Goal: Information Seeking & Learning: Check status

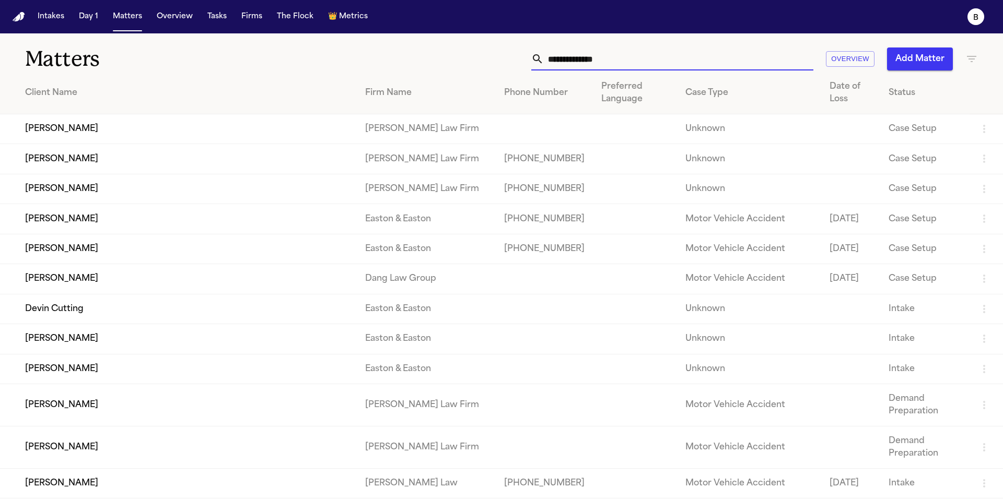
click at [628, 61] on input "text" at bounding box center [678, 59] width 269 height 23
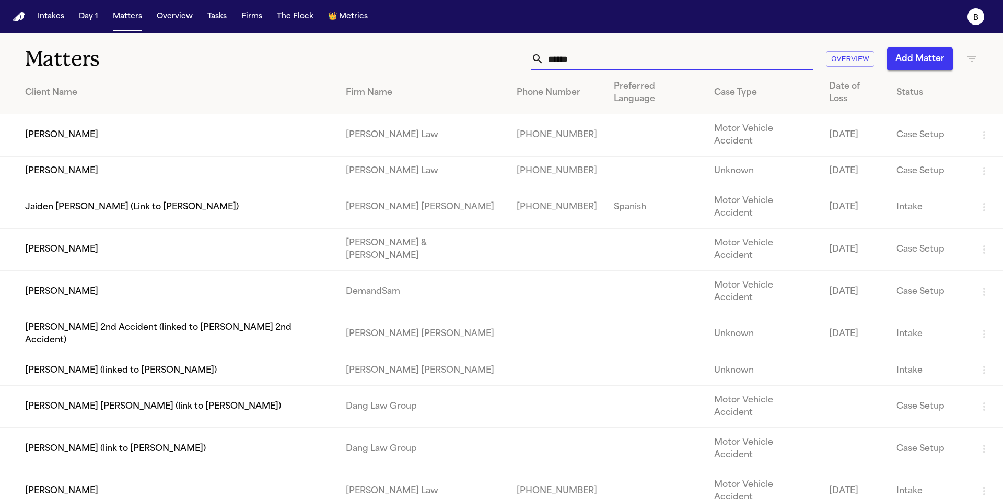
type input "******"
click at [128, 121] on td "[PERSON_NAME]" at bounding box center [168, 135] width 337 height 42
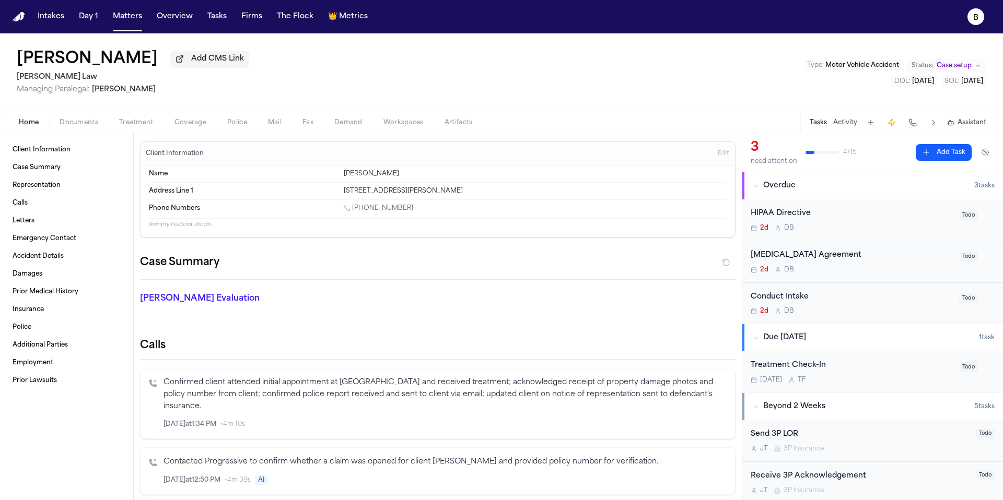
click at [81, 125] on span "Documents" at bounding box center [79, 123] width 39 height 8
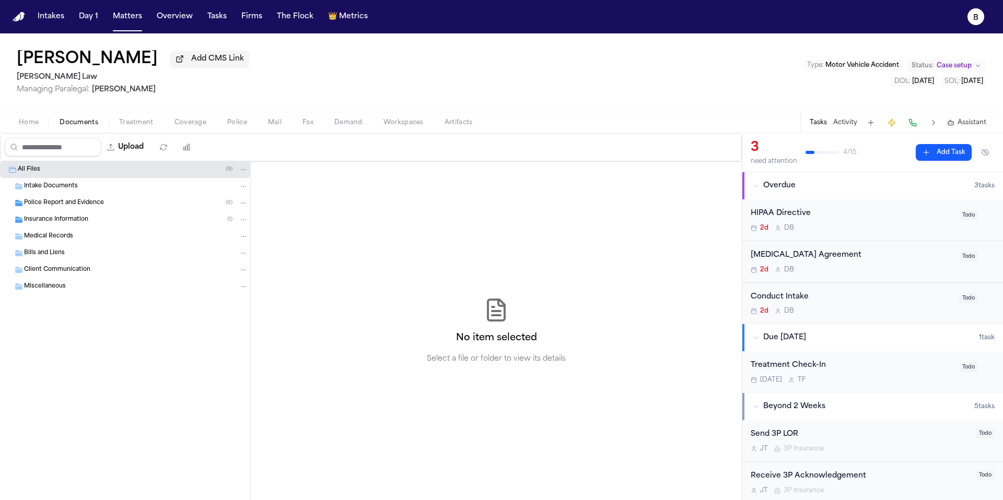
drag, startPoint x: 208, startPoint y: 126, endPoint x: 155, endPoint y: 126, distance: 53.8
click at [196, 127] on button "Coverage" at bounding box center [190, 122] width 53 height 13
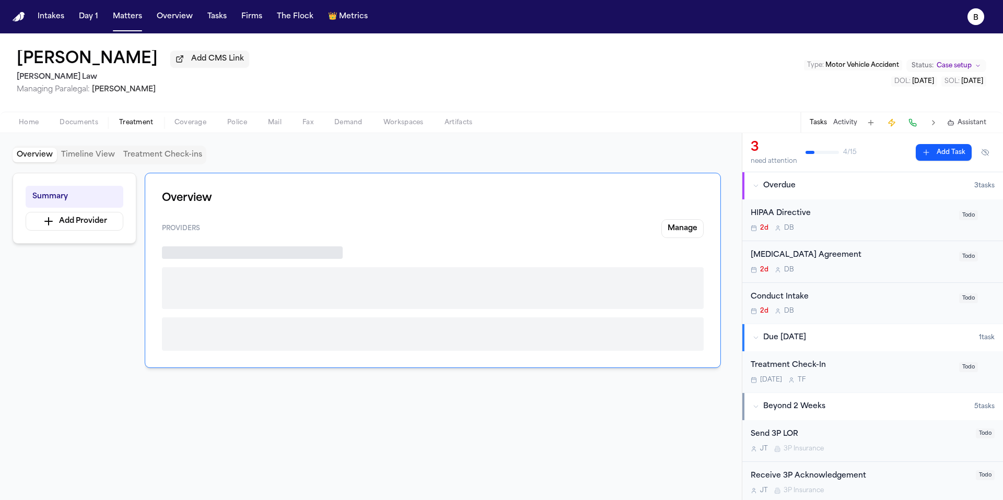
click at [151, 127] on span "Treatment" at bounding box center [136, 123] width 34 height 8
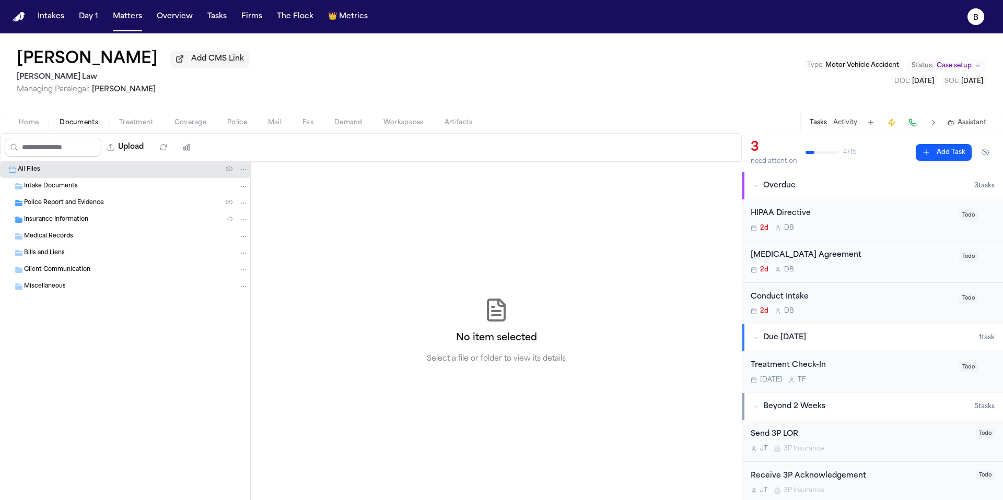
click at [69, 125] on span "Documents" at bounding box center [79, 123] width 39 height 8
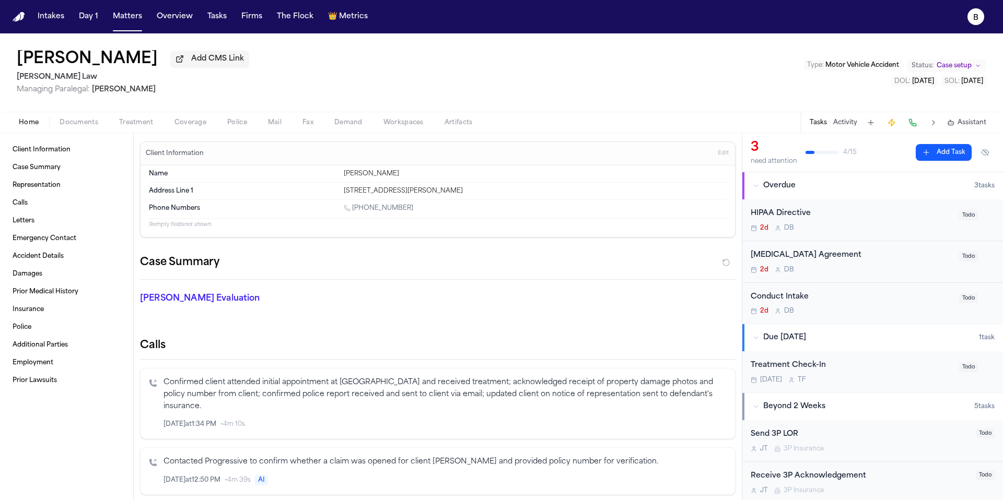
click at [33, 124] on span "Home" at bounding box center [29, 123] width 20 height 8
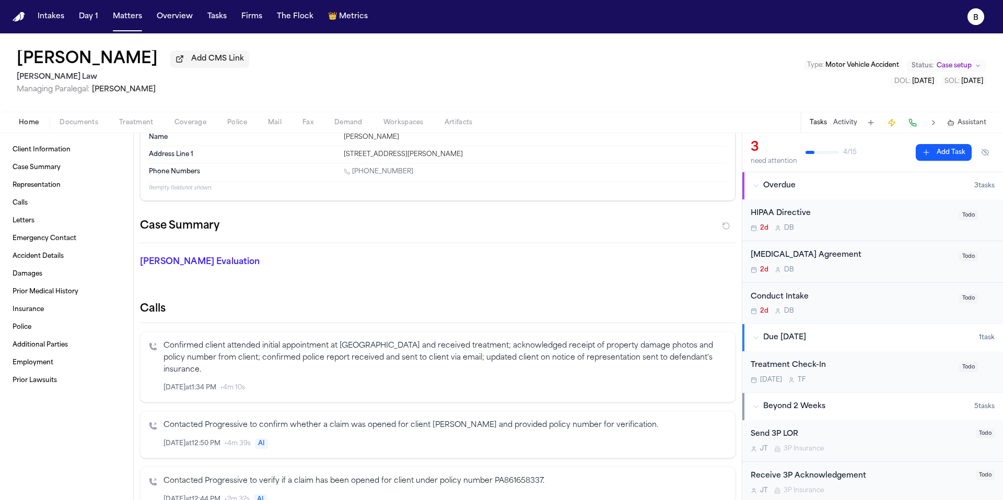
scroll to position [37, 0]
click at [212, 19] on button "Tasks" at bounding box center [217, 16] width 28 height 19
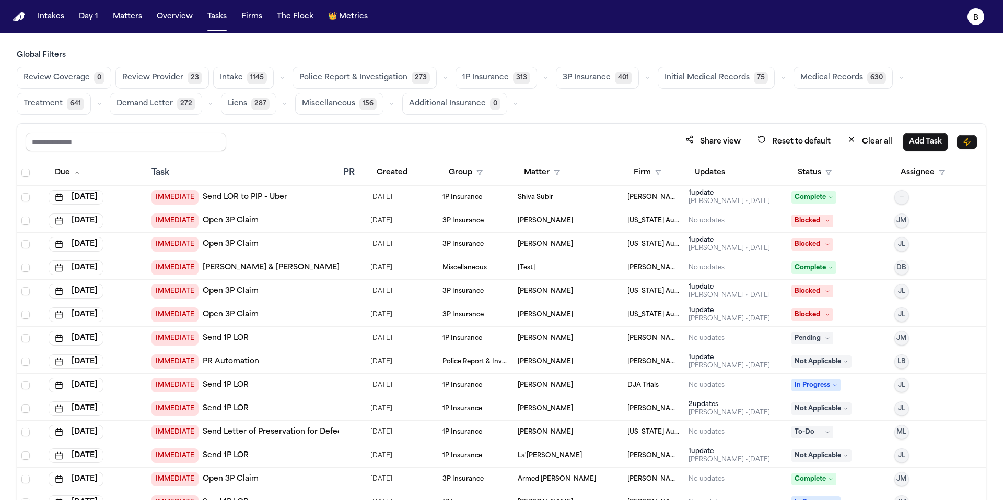
click at [378, 77] on span "Police Report & Investigation" at bounding box center [353, 78] width 108 height 10
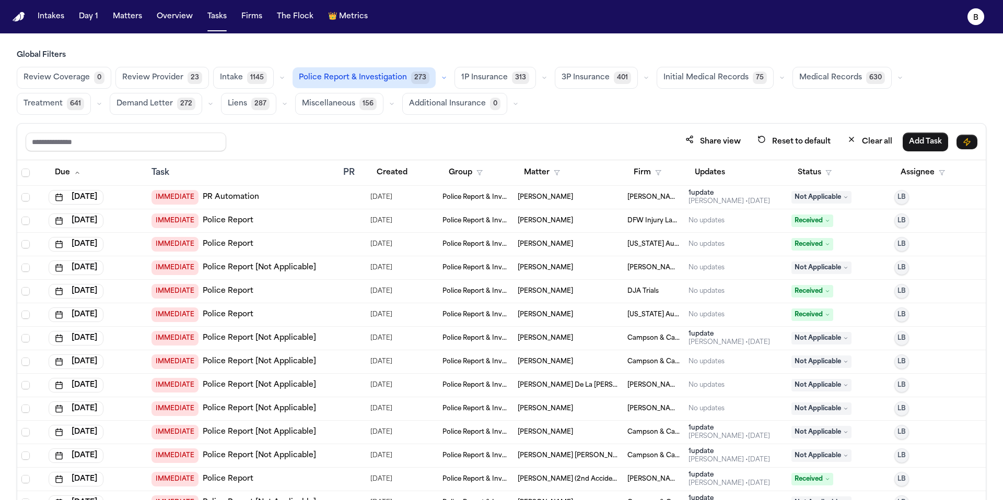
click at [316, 228] on td "IMMEDIATE Police Report" at bounding box center [243, 220] width 192 height 23
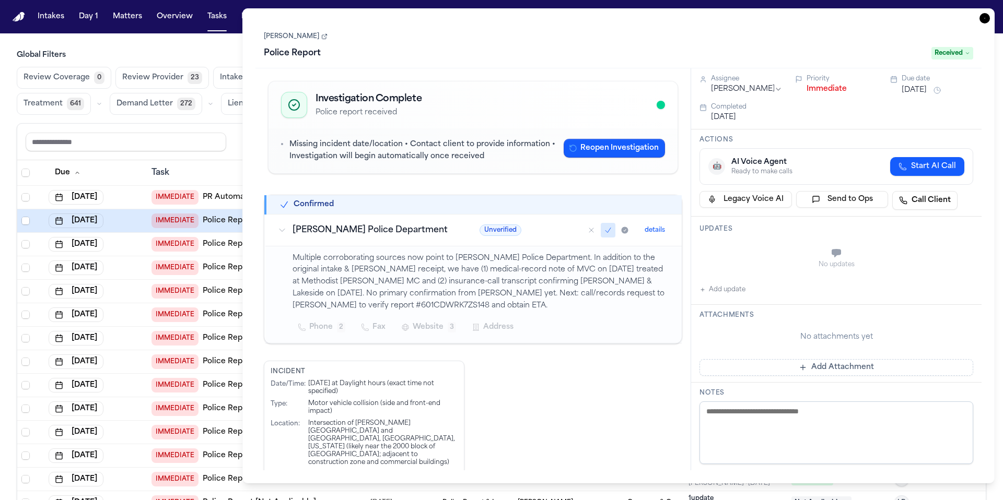
scroll to position [9, 0]
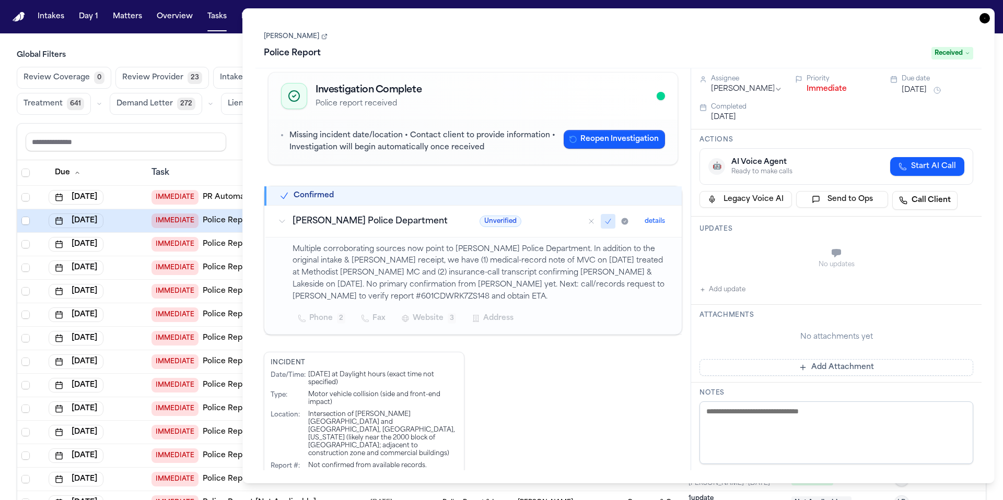
click at [221, 110] on button "Liens 287" at bounding box center [248, 104] width 55 height 22
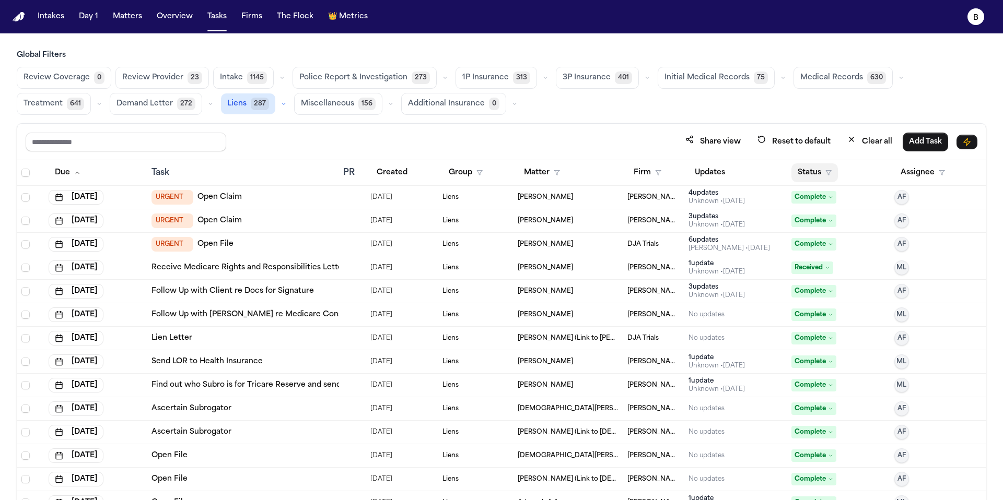
click at [815, 173] on button "Status" at bounding box center [814, 172] width 46 height 19
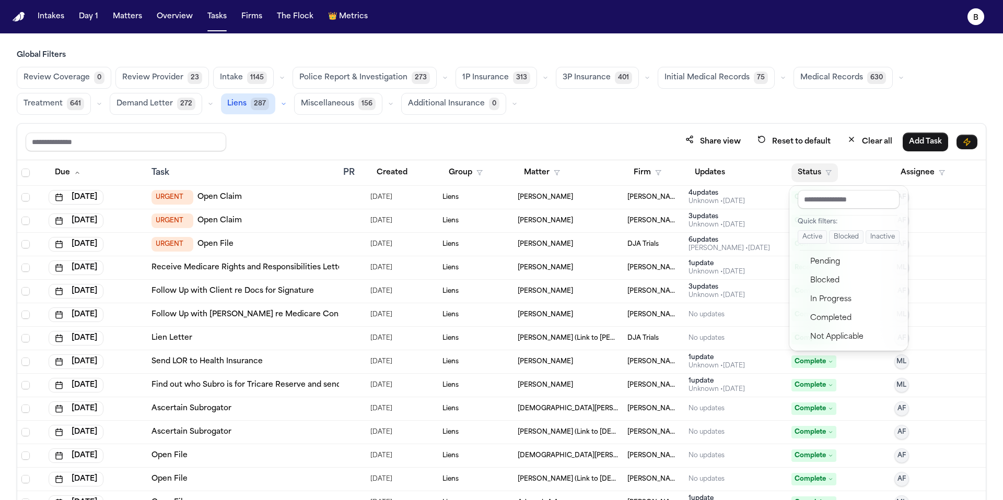
drag, startPoint x: 715, startPoint y: 104, endPoint x: 709, endPoint y: 170, distance: 66.6
click at [715, 107] on div "Global Filters Review Coverage 0 Review Provider 23 Intake 1145 Police Report &…" at bounding box center [501, 298] width 969 height 496
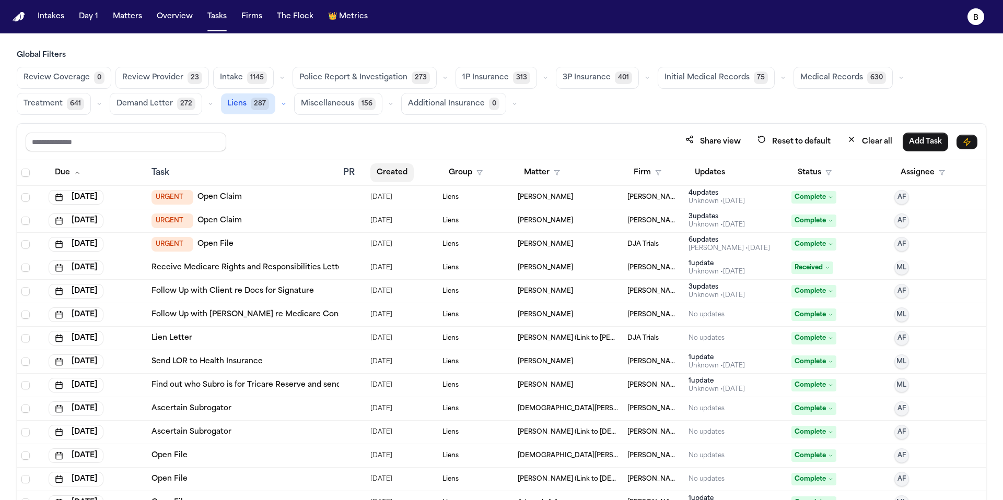
click at [397, 180] on button "Created" at bounding box center [391, 172] width 43 height 19
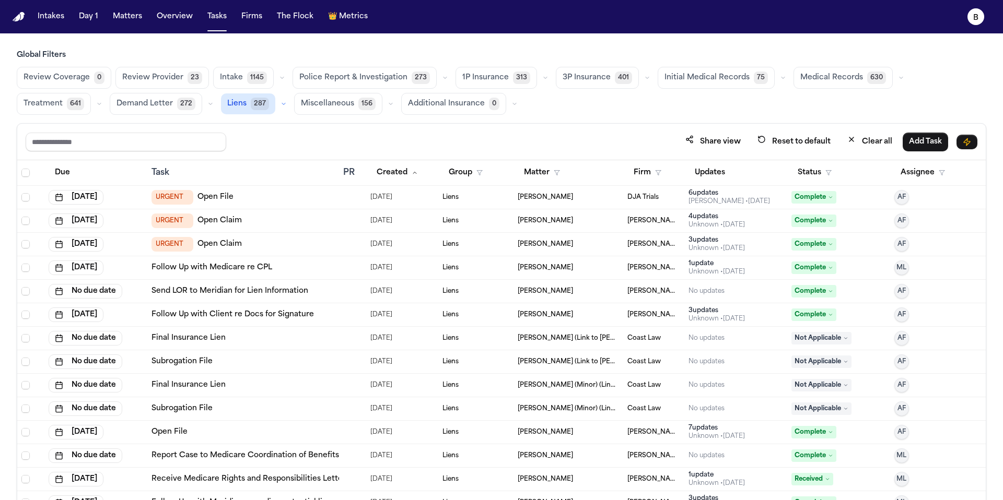
click at [315, 75] on span "Police Report & Investigation" at bounding box center [353, 78] width 108 height 10
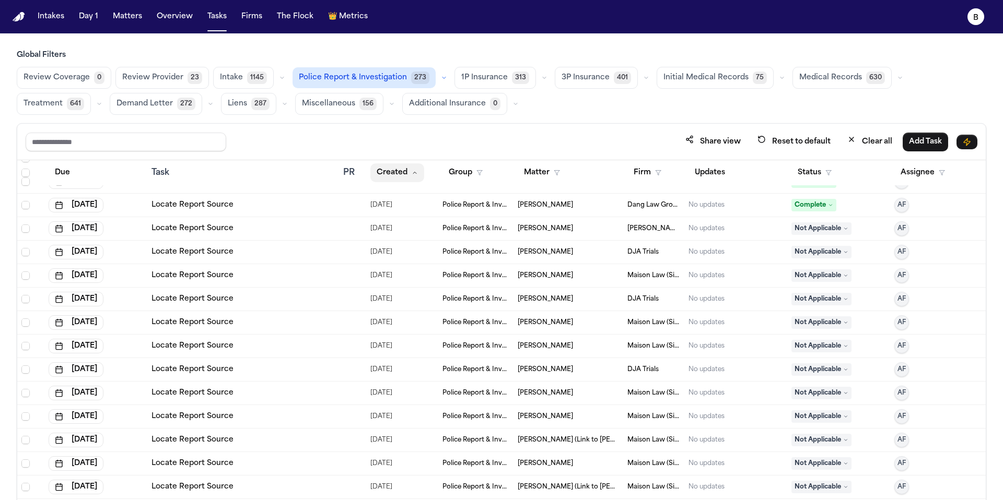
click at [398, 173] on button "Created" at bounding box center [397, 172] width 54 height 19
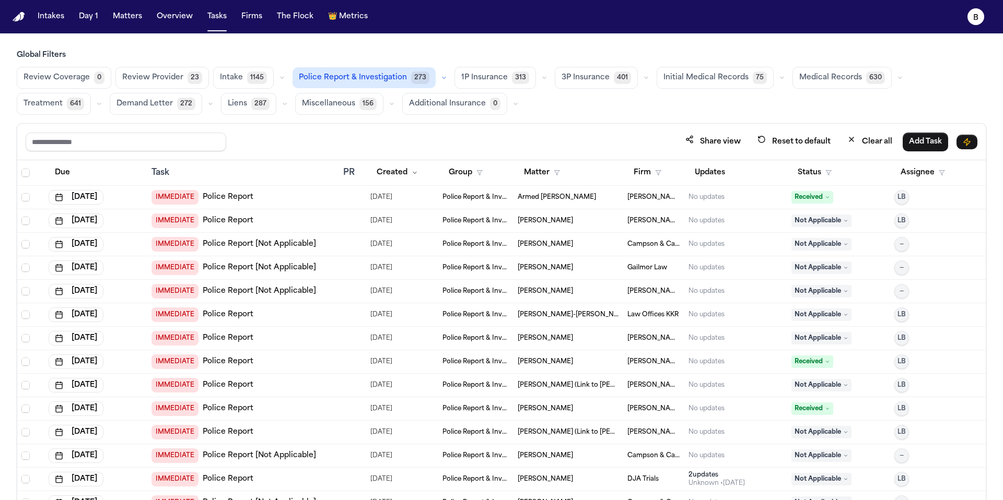
click at [27, 17] on nav "Intakes Day 1 Matters Overview Tasks Firms The Flock 👑 Metrics B" at bounding box center [501, 16] width 1003 height 33
click at [20, 17] on img "Home" at bounding box center [19, 17] width 13 height 10
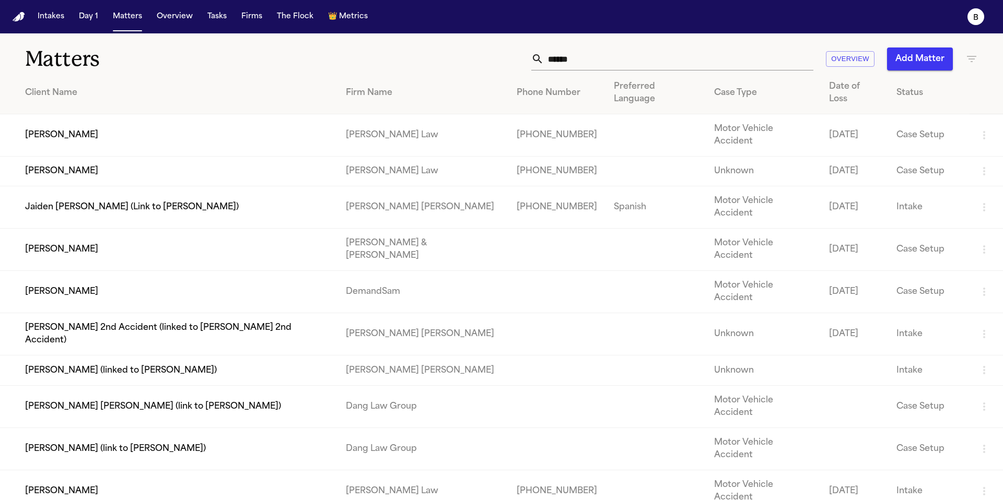
click at [670, 56] on input "******" at bounding box center [678, 59] width 269 height 23
paste input "*******"
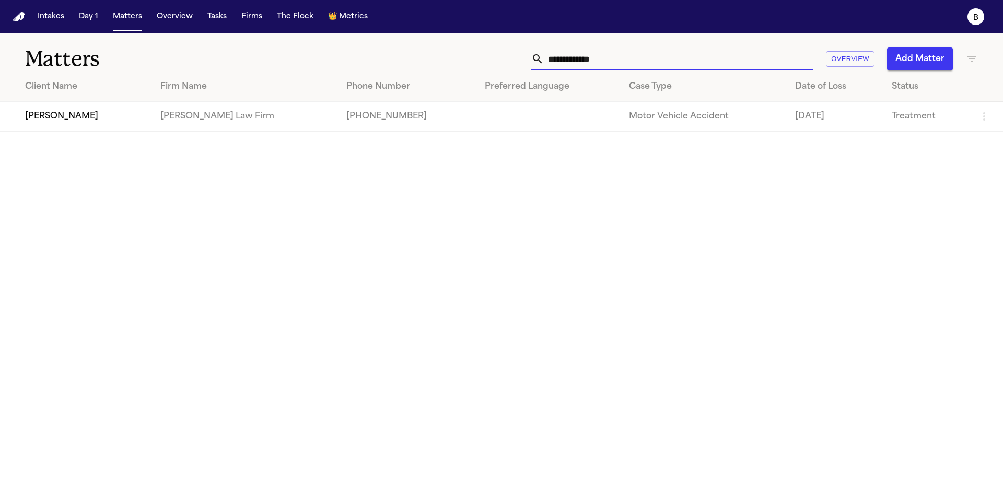
type input "**********"
click at [355, 119] on td "[PHONE_NUMBER]" at bounding box center [407, 117] width 138 height 30
drag, startPoint x: 532, startPoint y: 115, endPoint x: 526, endPoint y: 115, distance: 6.3
click at [532, 115] on td at bounding box center [548, 117] width 144 height 30
click at [112, 113] on td "[PERSON_NAME]" at bounding box center [76, 117] width 152 height 30
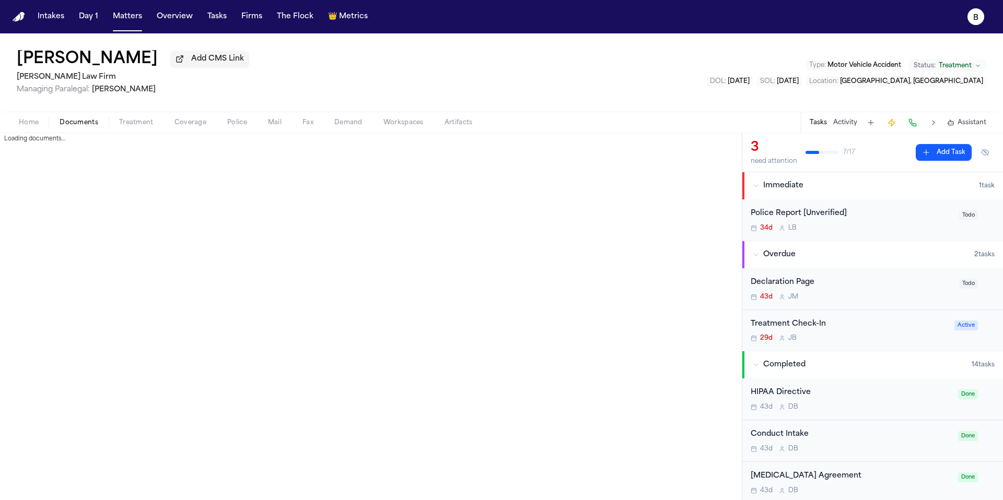
click at [77, 127] on span "Documents" at bounding box center [79, 123] width 39 height 8
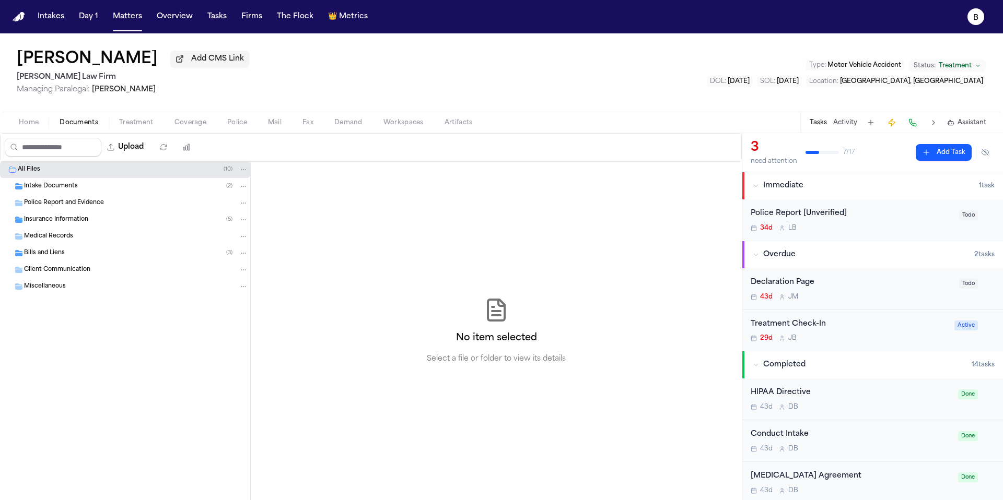
click at [95, 211] on div "Police Report and Evidence" at bounding box center [125, 203] width 250 height 17
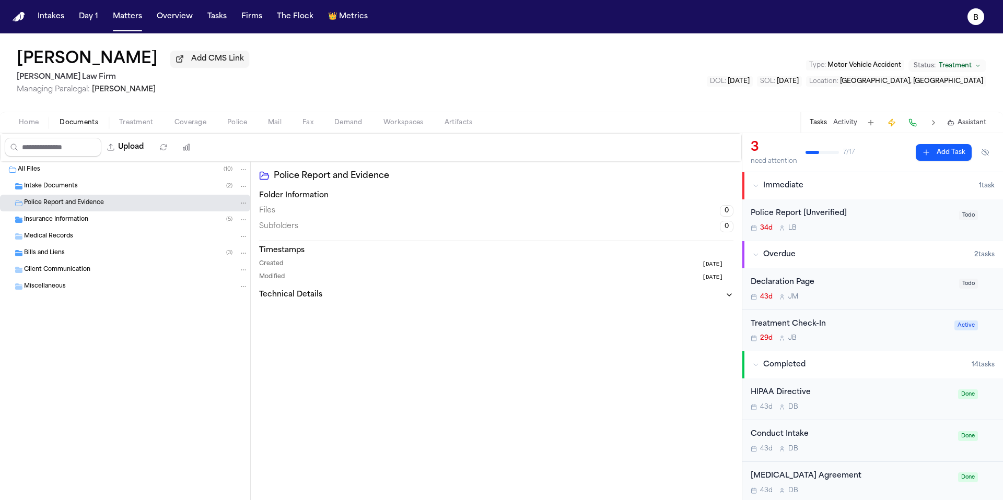
click at [54, 187] on span "Intake Documents" at bounding box center [51, 186] width 54 height 9
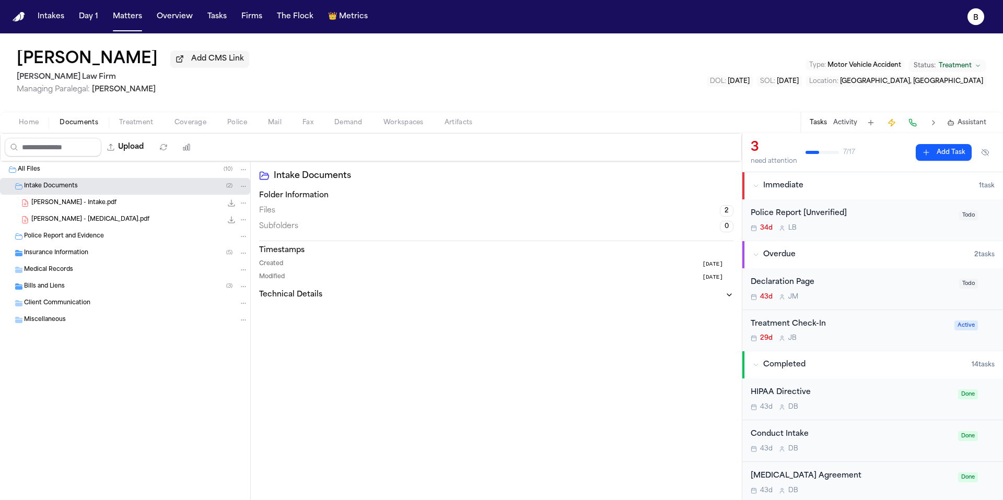
click at [68, 239] on span "Police Report and Evidence" at bounding box center [64, 236] width 80 height 9
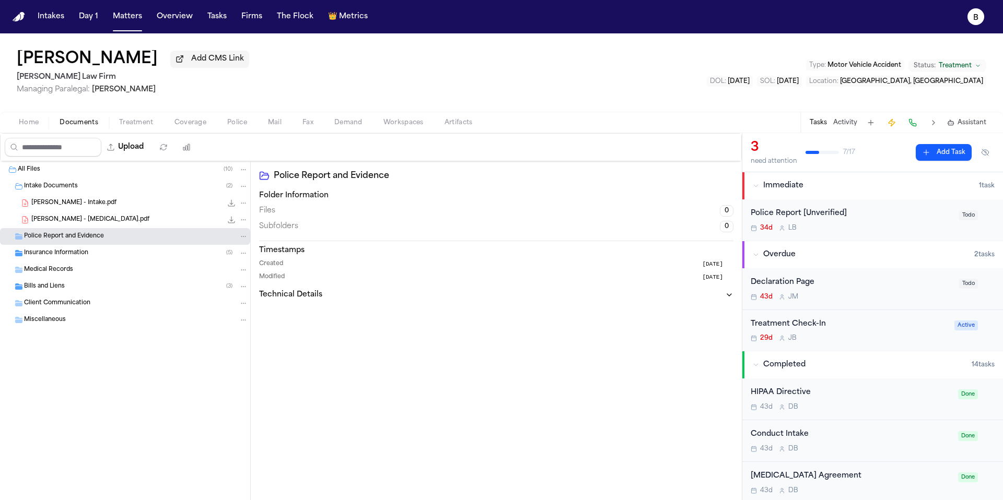
drag, startPoint x: 426, startPoint y: 213, endPoint x: 346, endPoint y: 178, distance: 87.0
click at [415, 210] on div "Files 0" at bounding box center [496, 210] width 474 height 11
drag, startPoint x: 334, startPoint y: 173, endPoint x: 327, endPoint y: 195, distance: 22.3
click at [334, 173] on h2 "Police Report and Evidence" at bounding box center [504, 176] width 460 height 13
drag, startPoint x: 298, startPoint y: 272, endPoint x: 285, endPoint y: 252, distance: 24.2
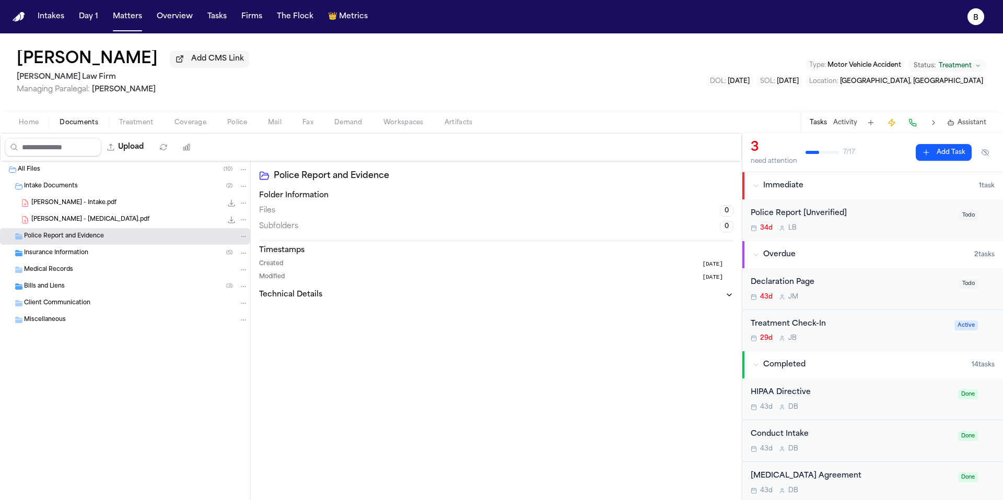
click at [298, 272] on div "Created [DATE] Modified [DATE]" at bounding box center [496, 270] width 474 height 21
click at [262, 198] on h3 "Folder Information" at bounding box center [496, 196] width 474 height 10
click at [311, 303] on div "Police Report and Evidence Folder Information Files 0 Subfolders 0 Timestamps C…" at bounding box center [496, 330] width 491 height 339
click at [794, 225] on span "L B" at bounding box center [792, 228] width 8 height 8
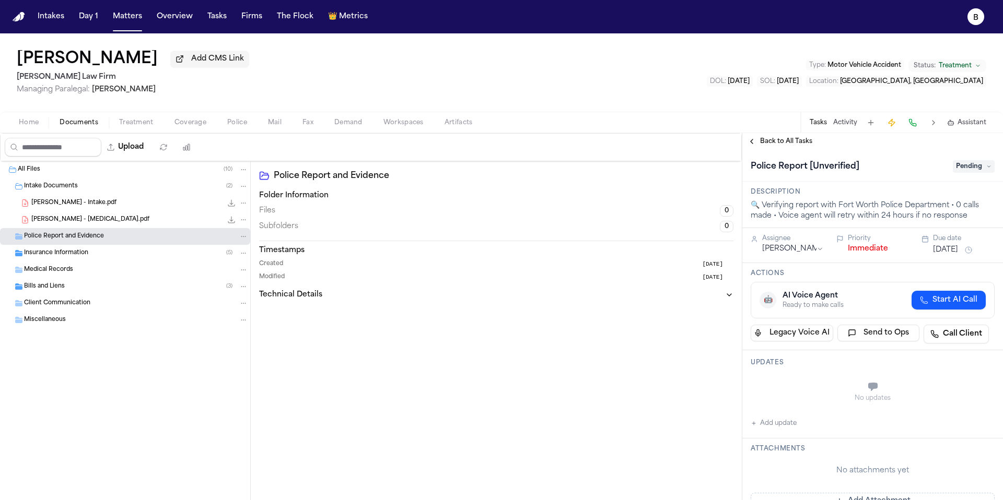
click at [944, 207] on div "🔍 Verifying report with Fort Worth Police Department • 0 calls made • Voice age…" at bounding box center [872, 211] width 244 height 21
drag, startPoint x: 948, startPoint y: 208, endPoint x: 889, endPoint y: 105, distance: 118.6
click at [837, 209] on div "🔍 Verifying report with Fort Worth Police Department • 0 calls made • Voice age…" at bounding box center [872, 211] width 244 height 21
copy div "Fort Worth Police Department"
click at [13, 21] on img "Home" at bounding box center [19, 17] width 13 height 10
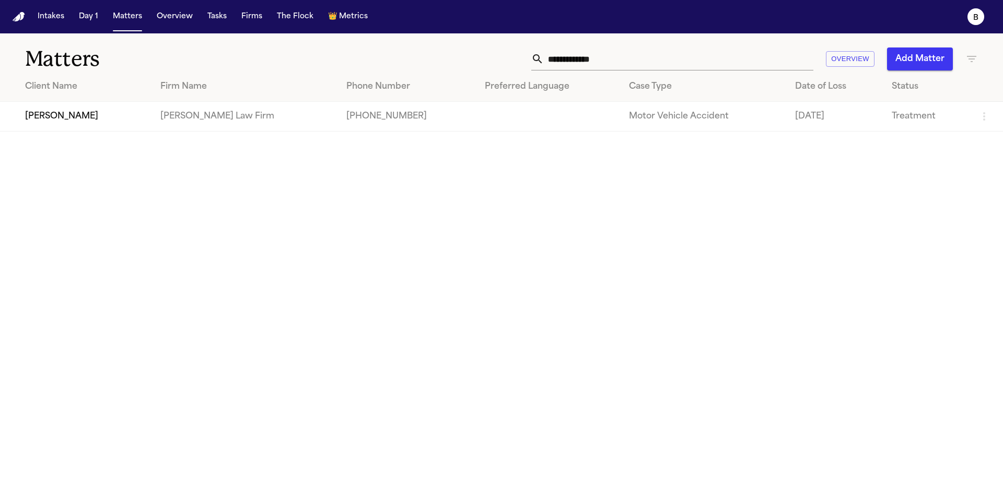
click at [731, 56] on input "**********" at bounding box center [678, 59] width 269 height 23
paste input "**"
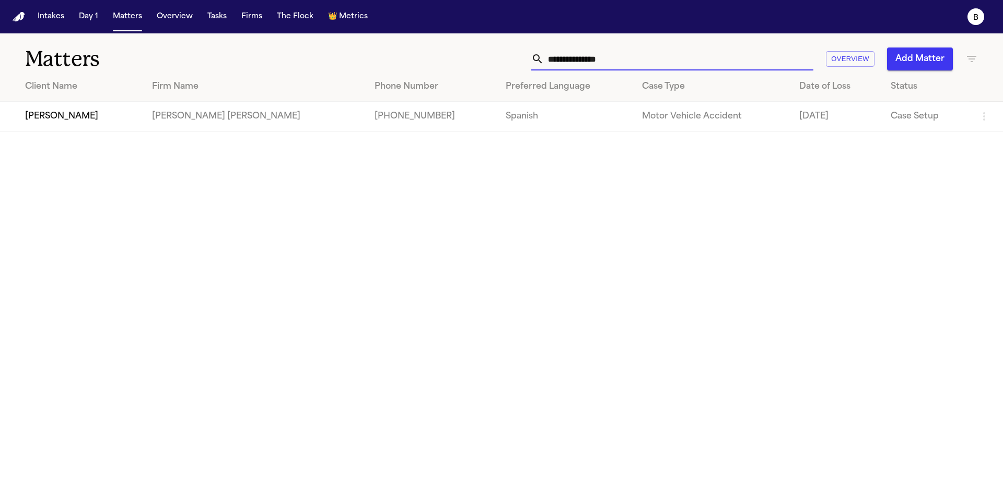
type input "**********"
click at [411, 123] on td "[PHONE_NUMBER]" at bounding box center [431, 117] width 131 height 30
click at [530, 126] on td "Spanish" at bounding box center [565, 117] width 136 height 30
click at [399, 116] on td "[PHONE_NUMBER]" at bounding box center [431, 117] width 131 height 30
click at [76, 119] on td "[PERSON_NAME]" at bounding box center [72, 117] width 144 height 30
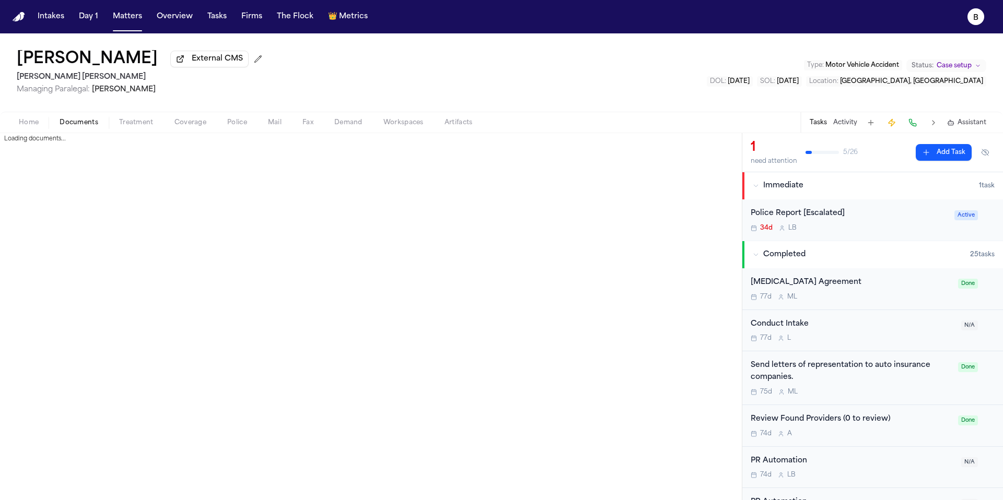
click at [76, 127] on span "Documents" at bounding box center [79, 123] width 39 height 8
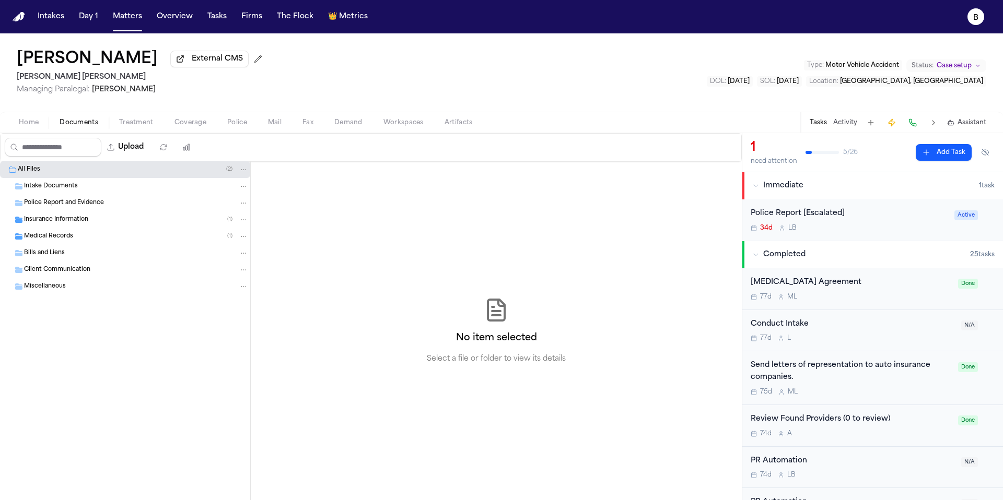
click at [68, 205] on span "Police Report and Evidence" at bounding box center [64, 203] width 80 height 9
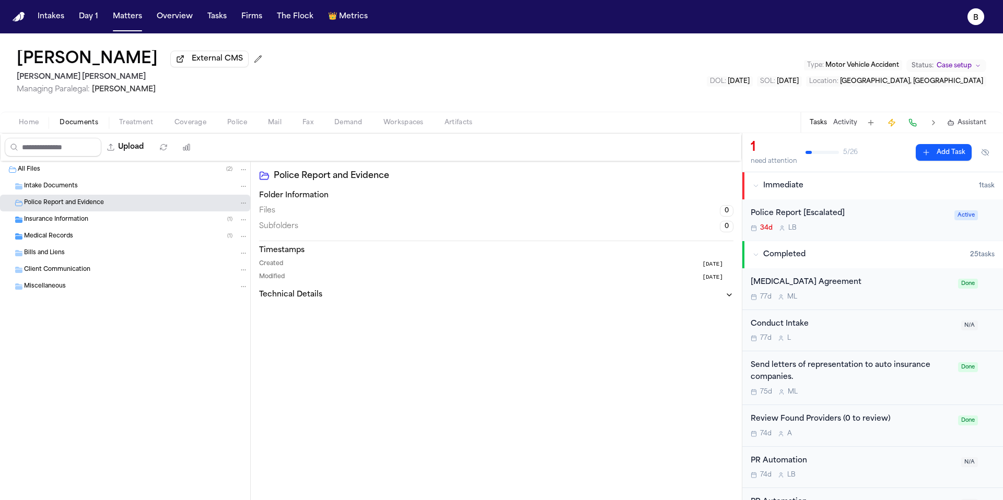
drag, startPoint x: 421, startPoint y: 230, endPoint x: 369, endPoint y: 254, distance: 56.8
click at [420, 230] on div "Subfolders 0" at bounding box center [496, 226] width 474 height 11
drag, startPoint x: 319, startPoint y: 304, endPoint x: 690, endPoint y: 308, distance: 371.8
click at [322, 303] on div "Police Report and Evidence Folder Information Files 0 Subfolders 0 Timestamps C…" at bounding box center [496, 330] width 491 height 339
click at [730, 296] on icon "button" at bounding box center [729, 295] width 4 height 2
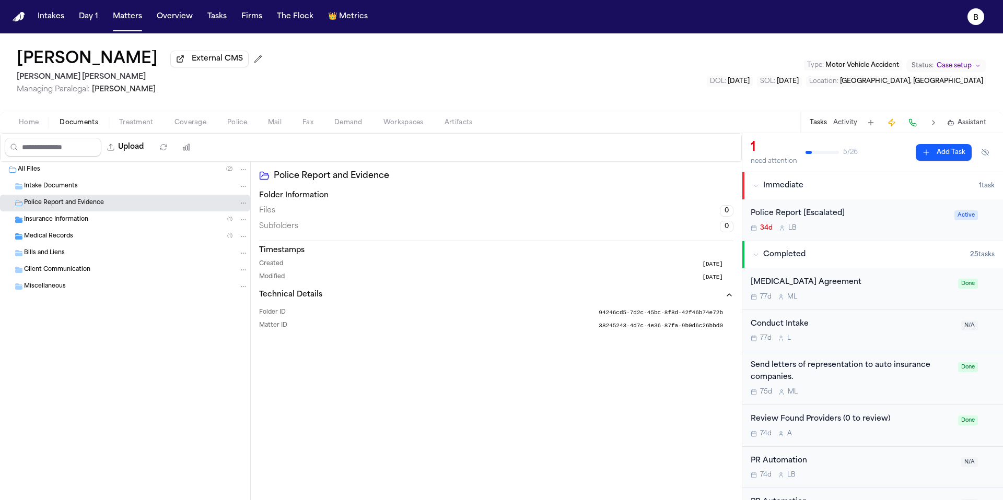
click at [814, 227] on div "34d L B" at bounding box center [848, 228] width 197 height 8
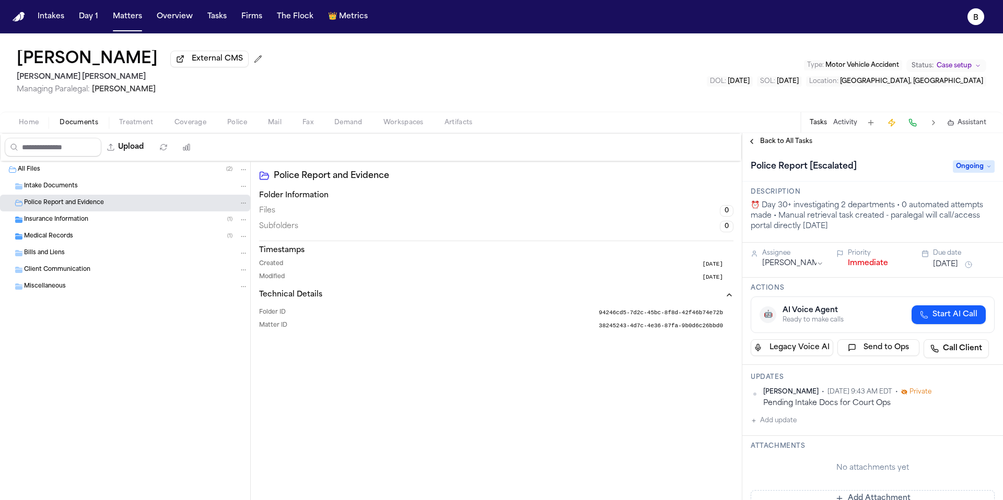
click at [806, 217] on p "⏰ Day 30+ investigating 2 departments • 0 automated attempts made • Manual retr…" at bounding box center [872, 216] width 244 height 31
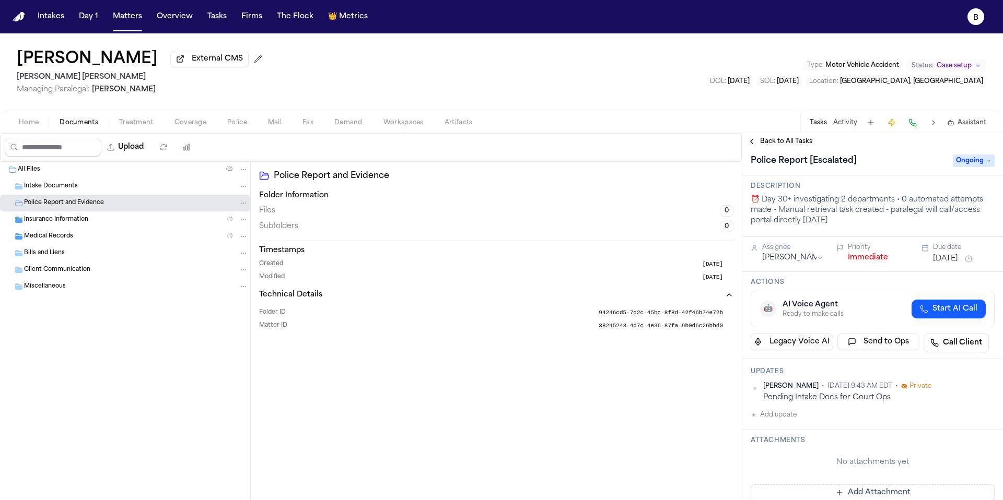
click at [806, 217] on p "⏰ Day 30+ investigating 2 departments • 0 automated attempts made • Manual retr…" at bounding box center [872, 210] width 244 height 31
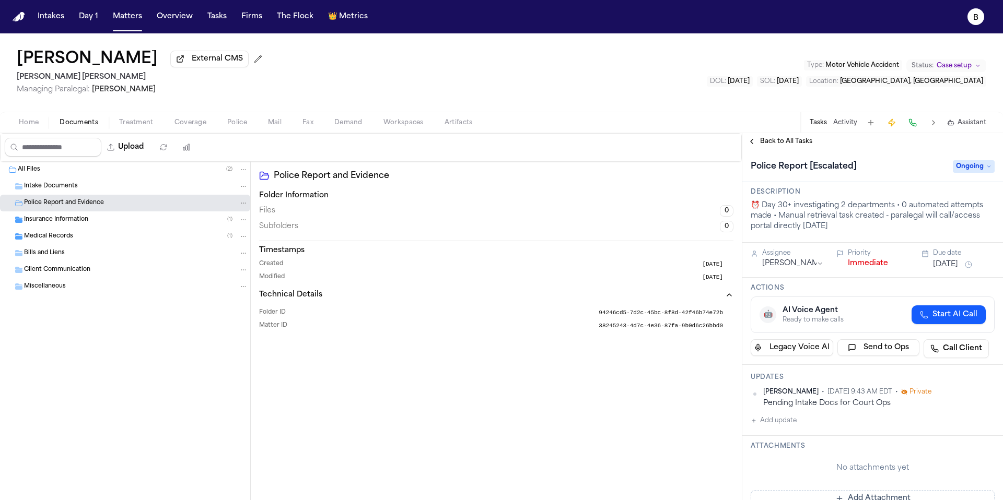
click at [22, 19] on img "Home" at bounding box center [19, 17] width 13 height 10
